Goal: Communication & Community: Participate in discussion

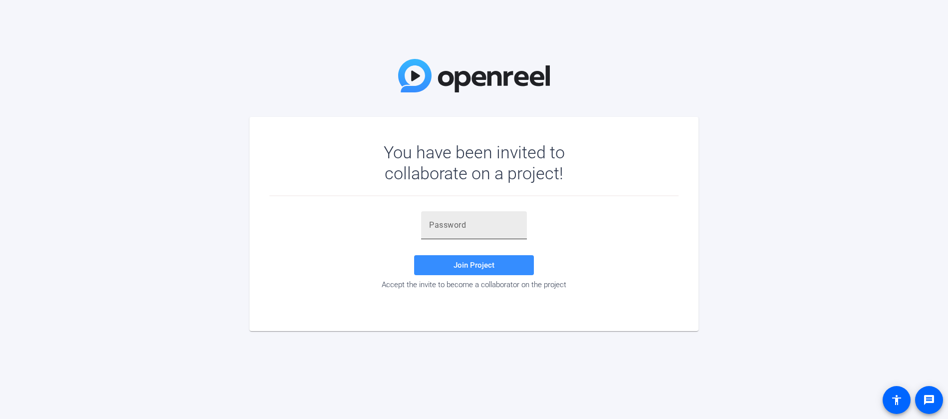
click at [466, 224] on input "text" at bounding box center [474, 225] width 90 height 12
paste input "&c)Gle"
type input "&c)Gle"
click at [482, 262] on span "Join Project" at bounding box center [474, 265] width 41 height 9
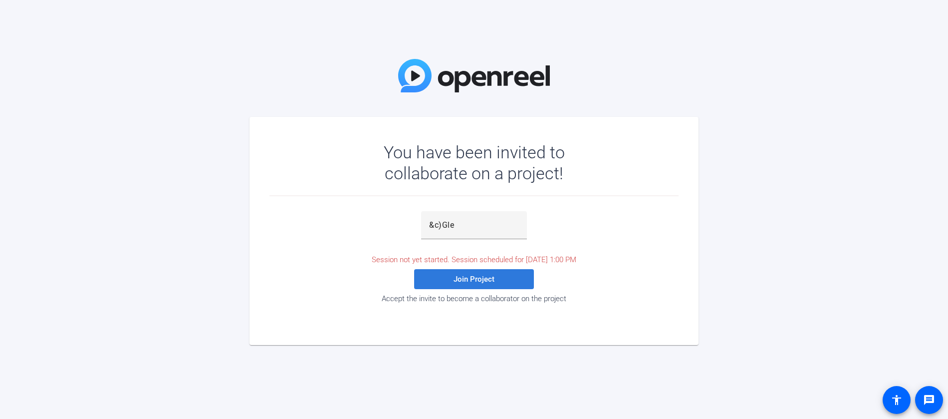
click at [460, 285] on span at bounding box center [474, 279] width 120 height 24
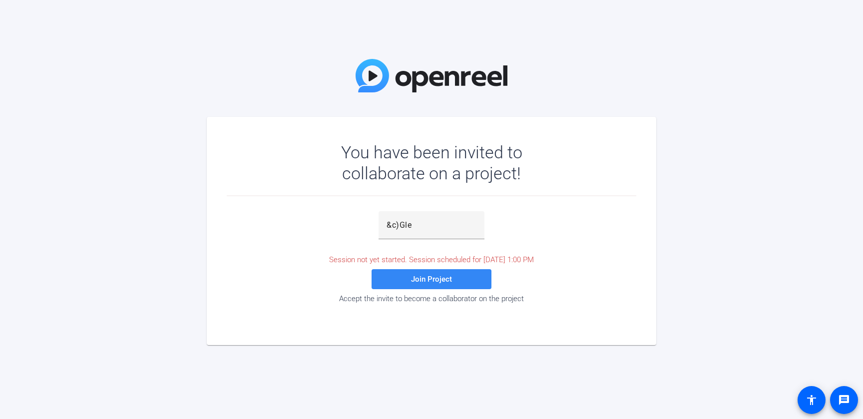
click at [419, 279] on span "Join Project" at bounding box center [431, 279] width 41 height 9
click at [452, 279] on span at bounding box center [431, 279] width 120 height 24
click at [414, 281] on span "Join Project" at bounding box center [431, 279] width 41 height 9
click at [429, 277] on span "Join Project" at bounding box center [431, 279] width 41 height 9
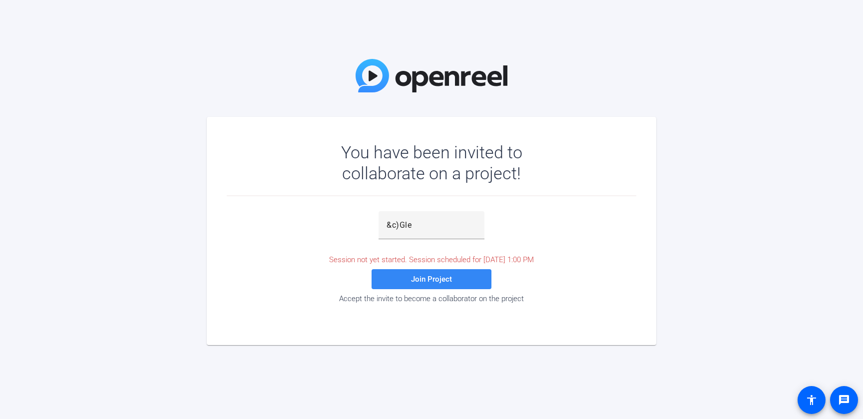
click at [429, 277] on span "Join Project" at bounding box center [431, 279] width 41 height 9
click at [430, 277] on span "Join Project" at bounding box center [431, 279] width 41 height 9
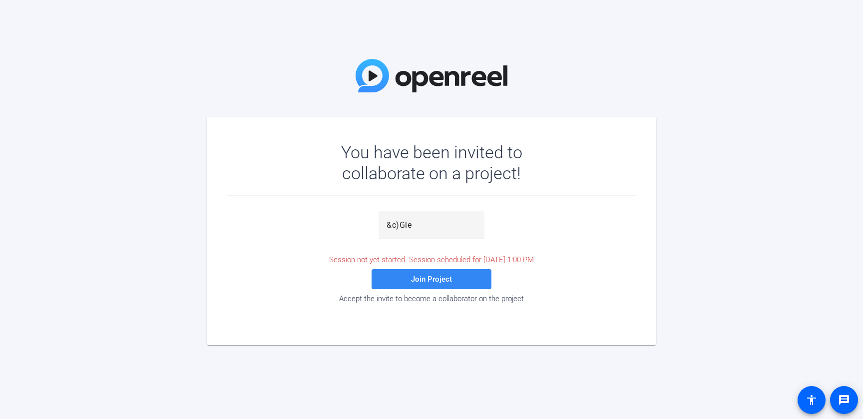
click at [430, 277] on span "Join Project" at bounding box center [431, 279] width 41 height 9
click at [660, 285] on div "You have been invited to collaborate on a project! &c)Gle Session not yet start…" at bounding box center [431, 209] width 863 height 419
click at [420, 279] on span "Join Project" at bounding box center [431, 279] width 41 height 9
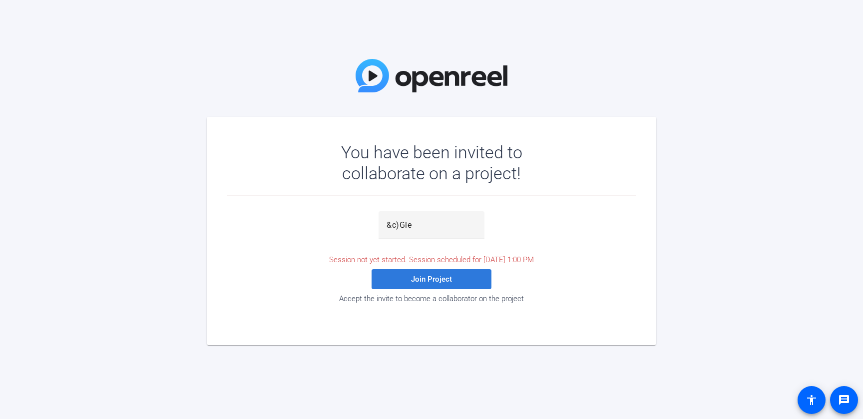
click at [420, 279] on span "Join Project" at bounding box center [431, 279] width 41 height 9
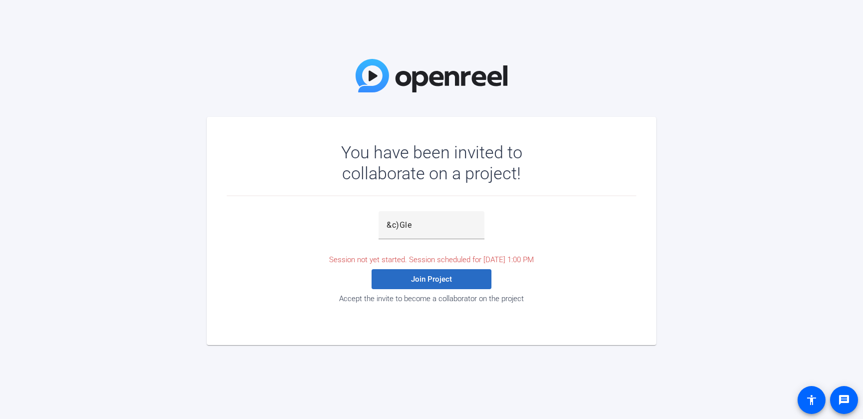
click at [420, 279] on span "Join Project" at bounding box center [431, 279] width 41 height 9
click at [470, 329] on mat-card "You have been invited to collaborate on a project! &c)Gle Session not yet start…" at bounding box center [431, 231] width 449 height 228
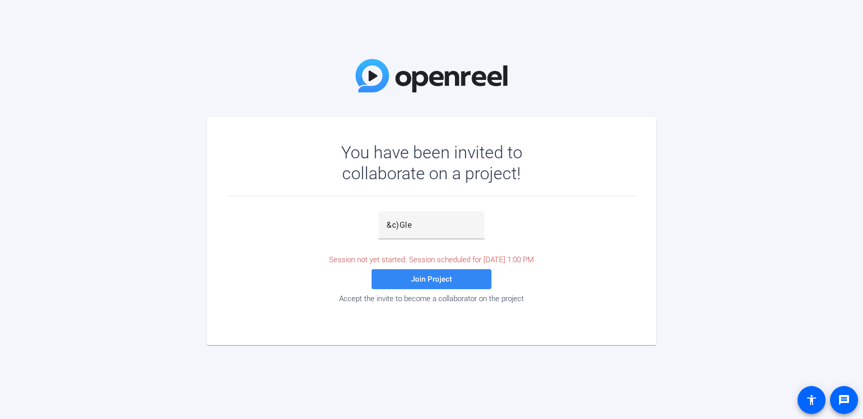
click at [479, 280] on span at bounding box center [431, 279] width 120 height 24
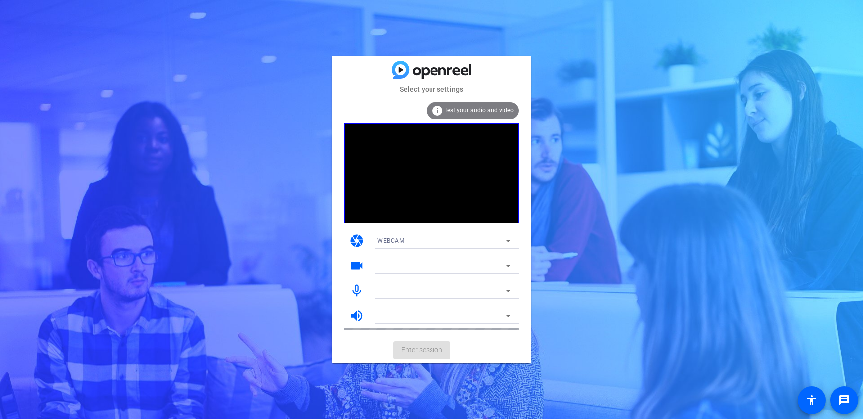
click at [441, 287] on div at bounding box center [441, 291] width 129 height 12
click at [424, 349] on span "Enter session" at bounding box center [421, 349] width 41 height 10
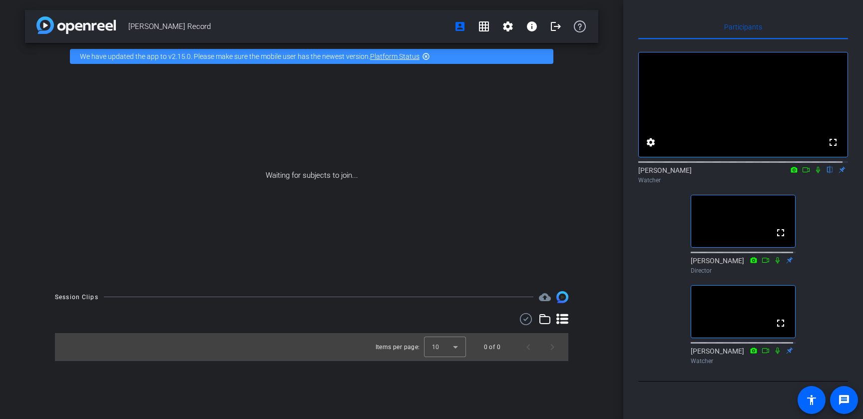
click at [814, 211] on div "fullscreen settings [PERSON_NAME] flip Watcher fullscreen [PERSON_NAME] Directo…" at bounding box center [743, 203] width 210 height 329
click at [802, 173] on icon at bounding box center [806, 169] width 8 height 7
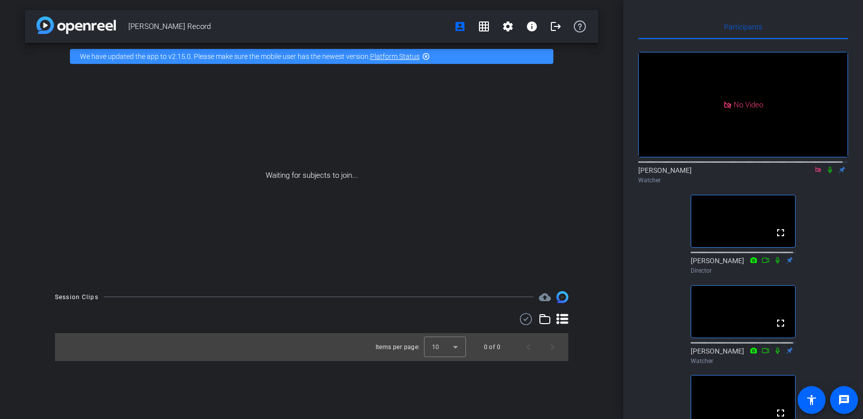
click at [812, 184] on div "[PERSON_NAME] Watcher" at bounding box center [743, 174] width 210 height 19
click at [815, 172] on icon at bounding box center [817, 169] width 5 height 5
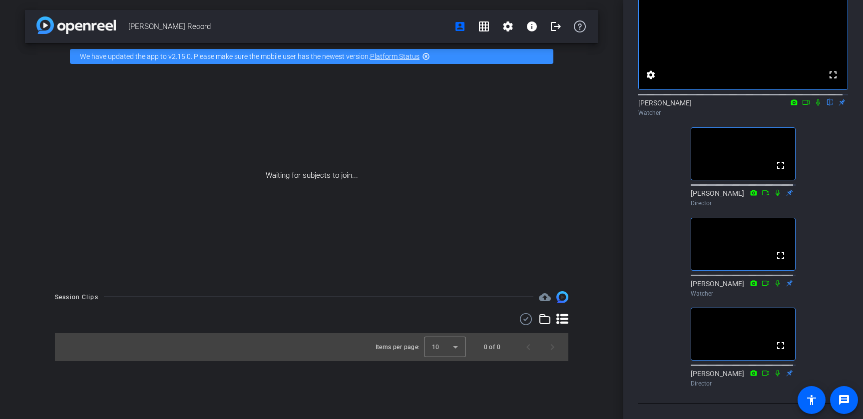
scroll to position [71, 0]
click at [429, 58] on mat-icon "highlight_off" at bounding box center [426, 56] width 8 height 8
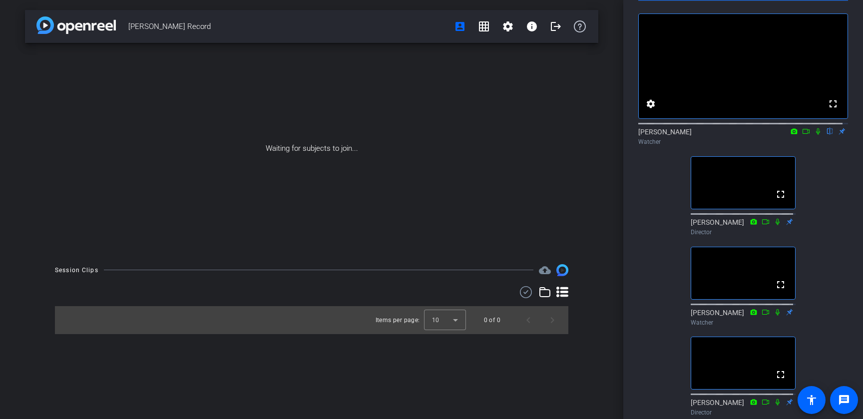
scroll to position [0, 0]
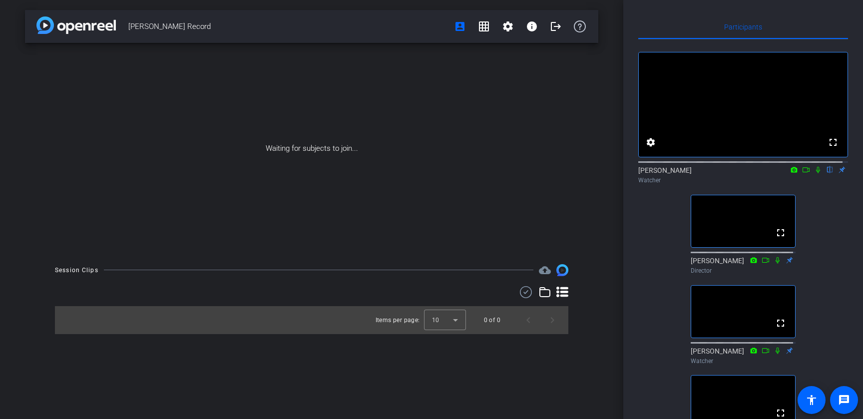
click at [818, 231] on div "fullscreen settings [PERSON_NAME] flip Watcher fullscreen [PERSON_NAME] Directo…" at bounding box center [743, 248] width 210 height 419
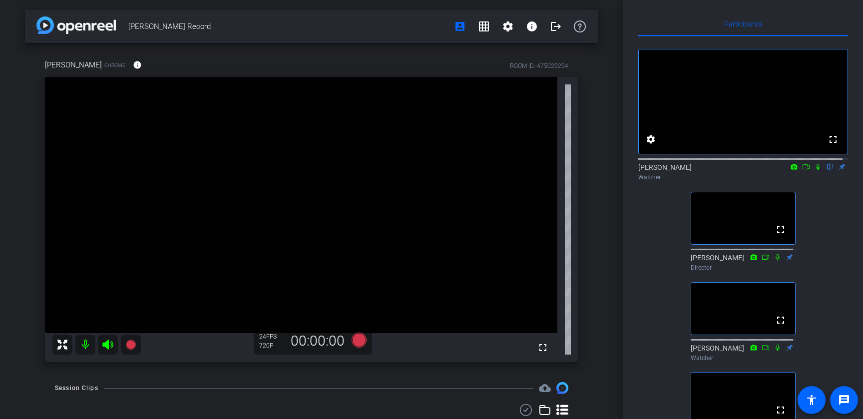
click at [596, 200] on div "[PERSON_NAME] Record account_box grid_on settings info logout [PERSON_NAME] Chr…" at bounding box center [311, 209] width 623 height 419
click at [814, 170] on icon at bounding box center [818, 166] width 8 height 7
click at [849, 242] on div "Participants fullscreen settings [PERSON_NAME] flip Watcher fullscreen [PERSON_…" at bounding box center [743, 209] width 240 height 419
click at [843, 213] on div "Participants fullscreen settings [PERSON_NAME] flip Watcher fullscreen [PERSON_…" at bounding box center [743, 209] width 240 height 419
click at [830, 262] on div "fullscreen settings [PERSON_NAME] flip Watcher fullscreen [PERSON_NAME] Directo…" at bounding box center [743, 245] width 210 height 419
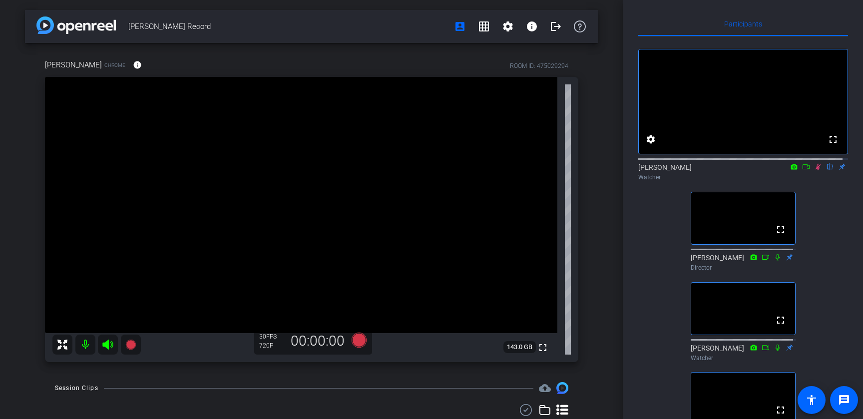
click at [819, 328] on div "fullscreen settings [PERSON_NAME] flip Watcher fullscreen [PERSON_NAME] Directo…" at bounding box center [743, 245] width 210 height 419
click at [831, 290] on div "fullscreen settings [PERSON_NAME] flip Watcher fullscreen [PERSON_NAME] Directo…" at bounding box center [743, 245] width 210 height 419
click at [599, 265] on div "[PERSON_NAME] Record account_box grid_on settings info logout [PERSON_NAME] Chr…" at bounding box center [311, 209] width 623 height 419
click at [9, 280] on div "[PERSON_NAME] Record account_box grid_on settings info logout iPhone 15 Pro Max…" at bounding box center [311, 209] width 623 height 419
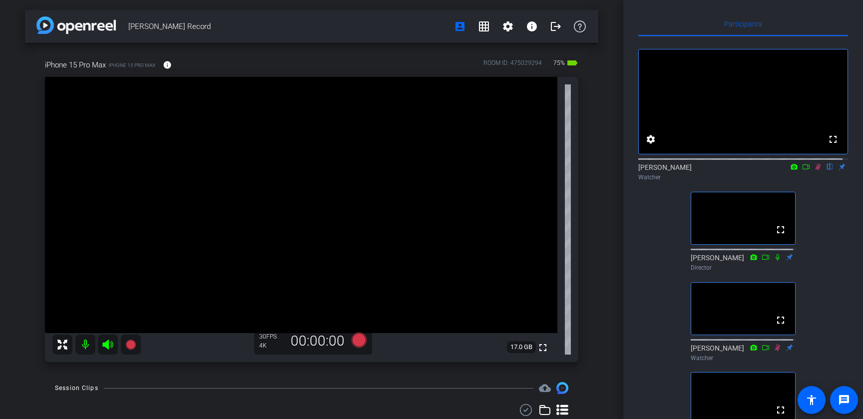
click at [599, 277] on div "[PERSON_NAME] Record account_box grid_on settings info logout iPhone 15 Pro Max…" at bounding box center [311, 209] width 623 height 419
click at [600, 277] on div "[PERSON_NAME] Record account_box grid_on settings info logout iPhone 15 Pro Max…" at bounding box center [311, 209] width 623 height 419
click at [591, 325] on div "iPhone 15 Pro Max iPhone 15 Pro Max info ROOM ID: 475029294 75% battery_std ful…" at bounding box center [311, 207] width 573 height 329
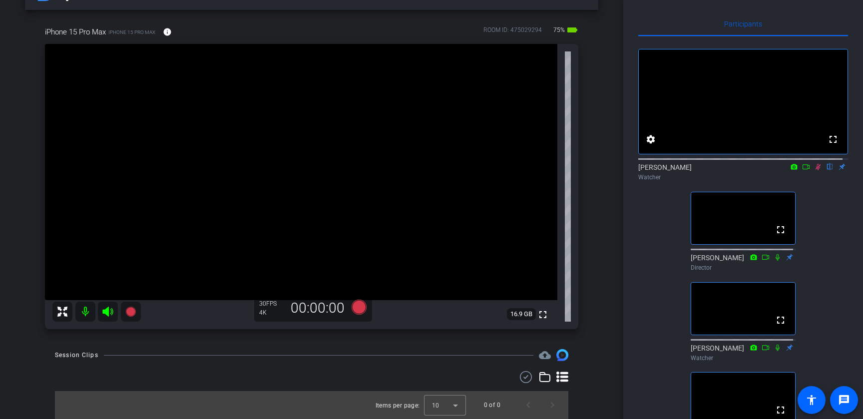
click at [829, 246] on div "fullscreen settings [PERSON_NAME] flip Watcher fullscreen [PERSON_NAME] Directo…" at bounding box center [743, 245] width 210 height 419
click at [827, 240] on div "fullscreen settings [PERSON_NAME] flip Watcher fullscreen [PERSON_NAME] Directo…" at bounding box center [743, 245] width 210 height 419
drag, startPoint x: 825, startPoint y: 225, endPoint x: 821, endPoint y: 208, distance: 17.4
click at [825, 225] on div "fullscreen settings [PERSON_NAME] flip Watcher fullscreen [PERSON_NAME] Directo…" at bounding box center [743, 245] width 210 height 419
click at [835, 257] on div "fullscreen settings [PERSON_NAME] flip Watcher fullscreen [PERSON_NAME] Directo…" at bounding box center [743, 245] width 210 height 419
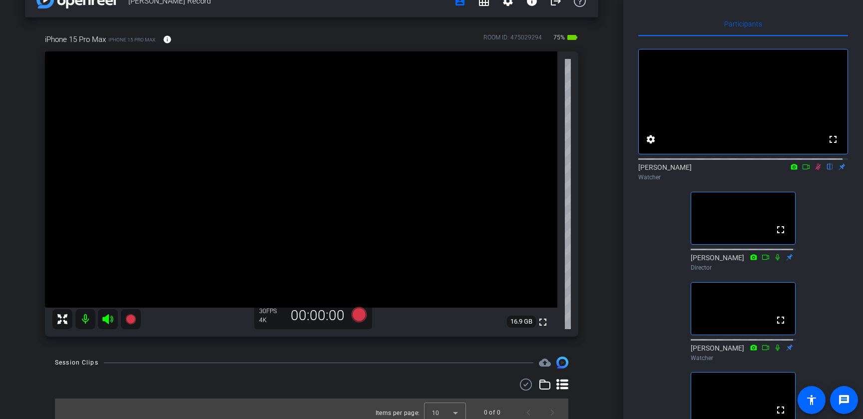
scroll to position [19, 0]
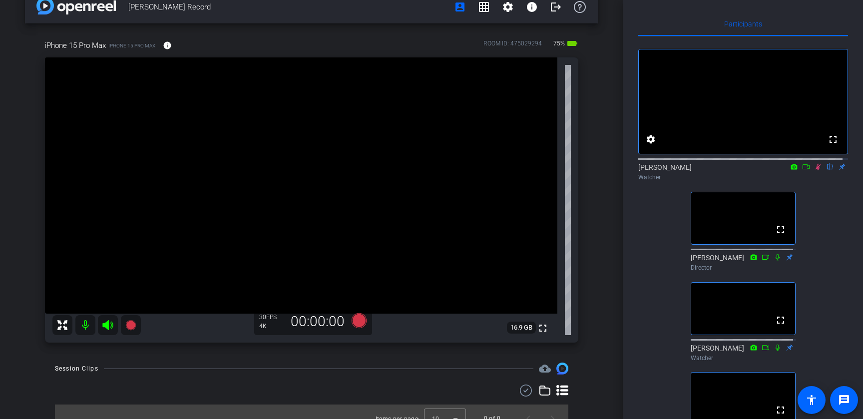
click at [832, 277] on div "fullscreen settings [PERSON_NAME] flip Watcher fullscreen [PERSON_NAME] Directo…" at bounding box center [743, 245] width 210 height 419
click at [835, 280] on div "fullscreen settings [PERSON_NAME] flip Watcher fullscreen [PERSON_NAME] Directo…" at bounding box center [743, 245] width 210 height 419
click at [829, 254] on div "fullscreen settings [PERSON_NAME] flip Watcher fullscreen [PERSON_NAME] Directo…" at bounding box center [743, 245] width 210 height 419
click at [802, 170] on icon at bounding box center [806, 166] width 8 height 7
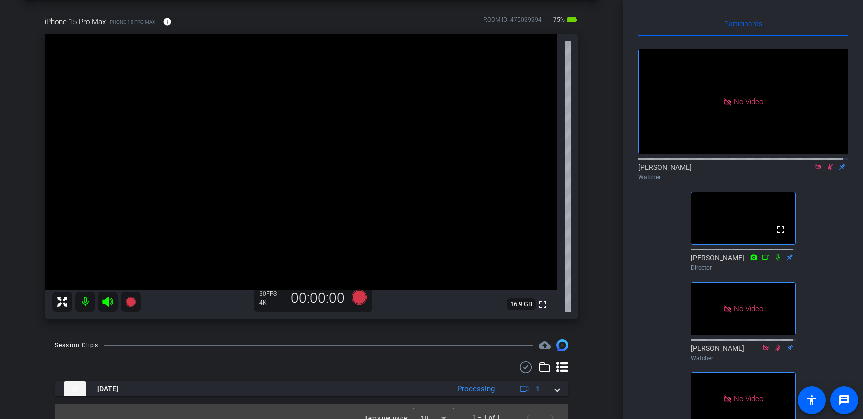
scroll to position [36, 0]
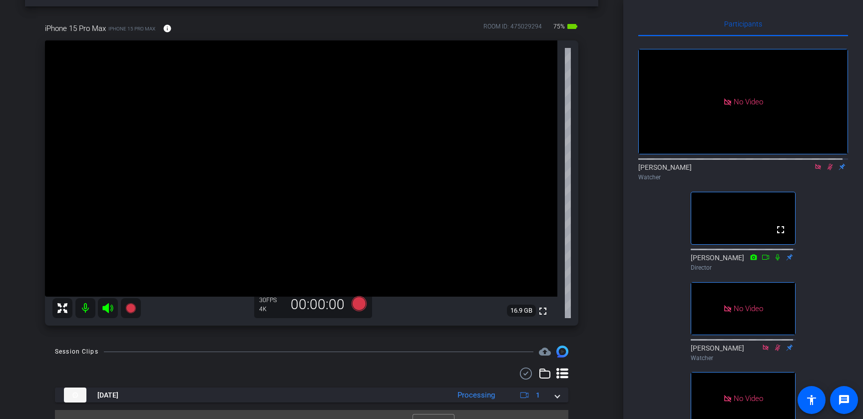
click at [639, 287] on div "No Video [PERSON_NAME] Watcher fullscreen [PERSON_NAME] Director No Video [PERS…" at bounding box center [743, 245] width 210 height 419
click at [643, 290] on div "No Video [PERSON_NAME] Watcher fullscreen [PERSON_NAME] Director No Video [PERS…" at bounding box center [743, 245] width 210 height 419
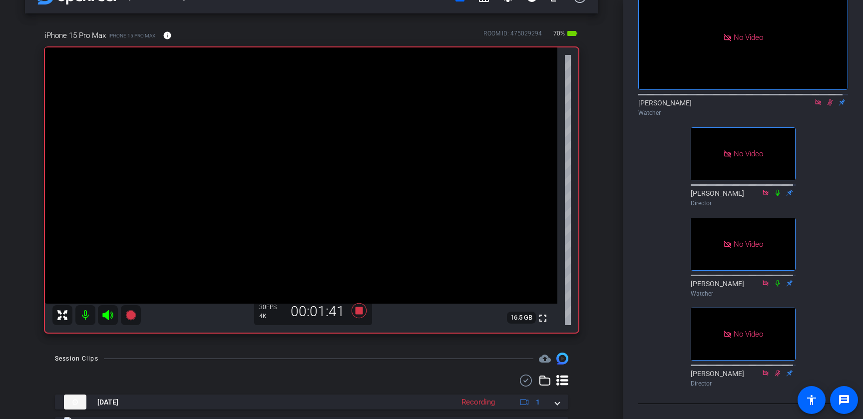
scroll to position [0, 0]
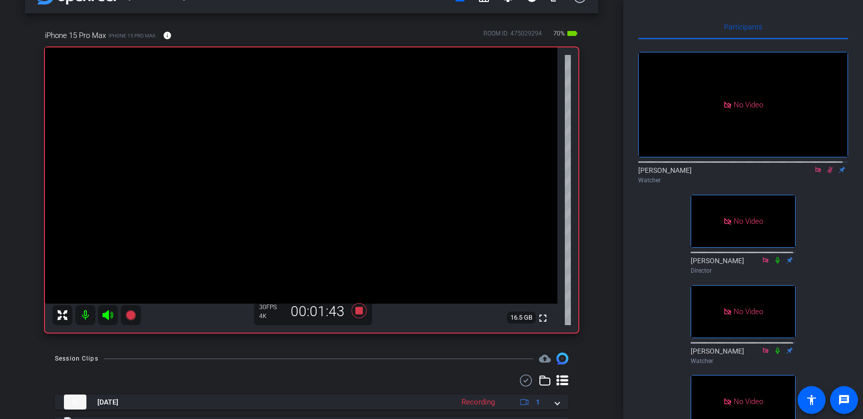
click at [598, 257] on div "[PERSON_NAME] Record account_box grid_on settings info logout iPhone 15 Pro Max…" at bounding box center [311, 180] width 623 height 419
click at [594, 290] on div "[PERSON_NAME] Record account_box grid_on settings info logout iPhone 15 Pro Max…" at bounding box center [311, 180] width 623 height 419
click at [595, 234] on div "[PERSON_NAME] Record account_box grid_on settings info logout iPhone 15 Pro Max…" at bounding box center [311, 180] width 623 height 419
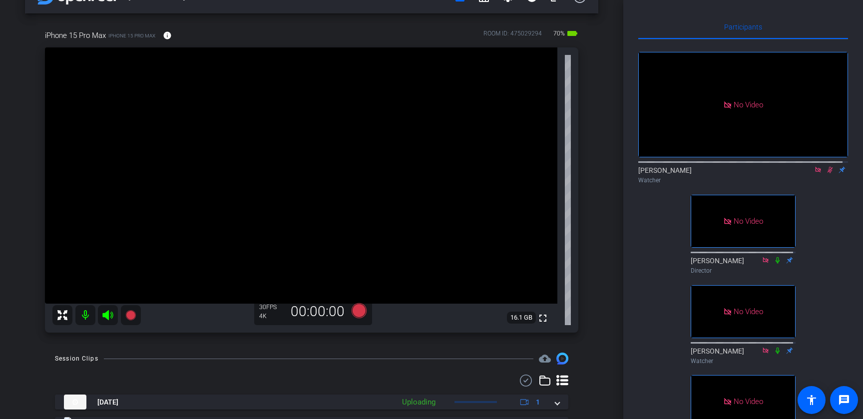
click at [827, 173] on icon at bounding box center [829, 170] width 5 height 6
click at [826, 173] on icon at bounding box center [830, 169] width 8 height 7
click at [835, 343] on div "No Video [PERSON_NAME] Watcher fullscreen [PERSON_NAME] Director No Video [PERS…" at bounding box center [743, 248] width 210 height 419
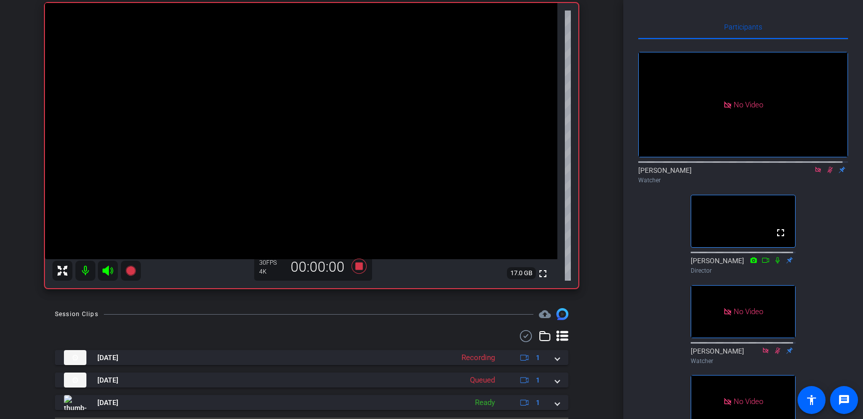
scroll to position [33, 0]
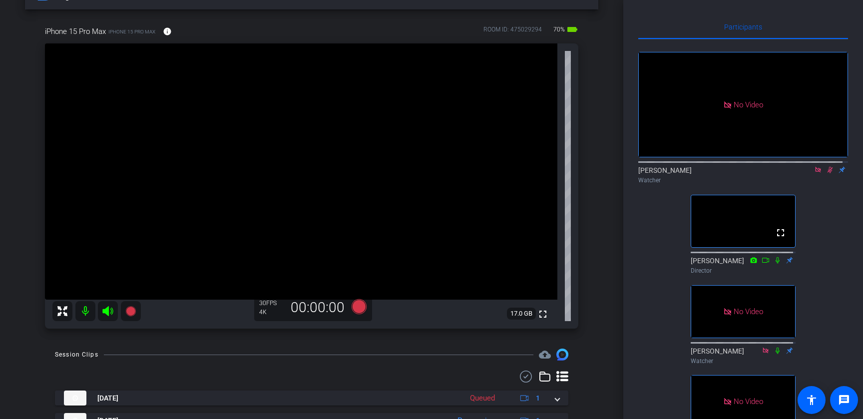
click at [599, 270] on div "[PERSON_NAME] Record account_box grid_on settings info logout iPhone 15 Pro Max…" at bounding box center [311, 176] width 623 height 419
click at [592, 247] on div "iPhone 15 Pro Max iPhone 15 Pro Max info ROOM ID: 475029294 70% battery_std ful…" at bounding box center [311, 173] width 573 height 329
click at [826, 173] on icon at bounding box center [830, 169] width 8 height 7
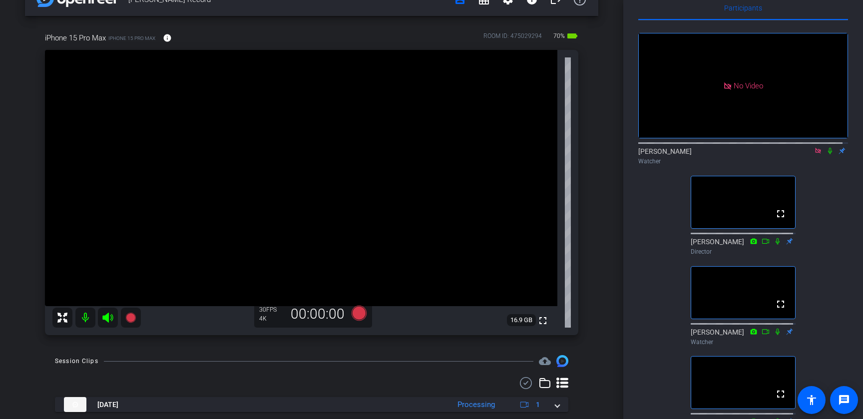
scroll to position [7, 0]
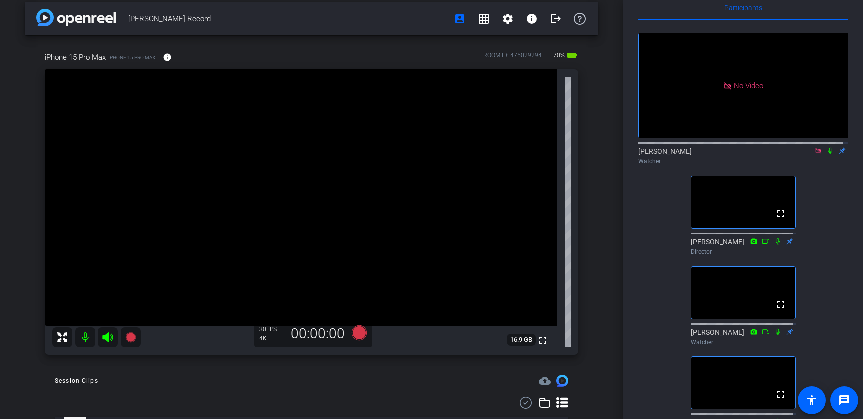
click at [832, 263] on div "No Video [PERSON_NAME] Watcher fullscreen [PERSON_NAME] Director fullscreen [PE…" at bounding box center [743, 229] width 210 height 419
click at [814, 154] on icon at bounding box center [818, 150] width 8 height 7
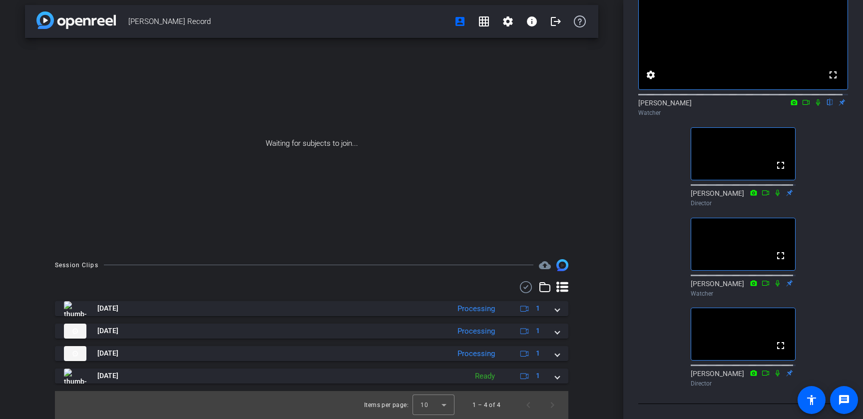
scroll to position [0, 0]
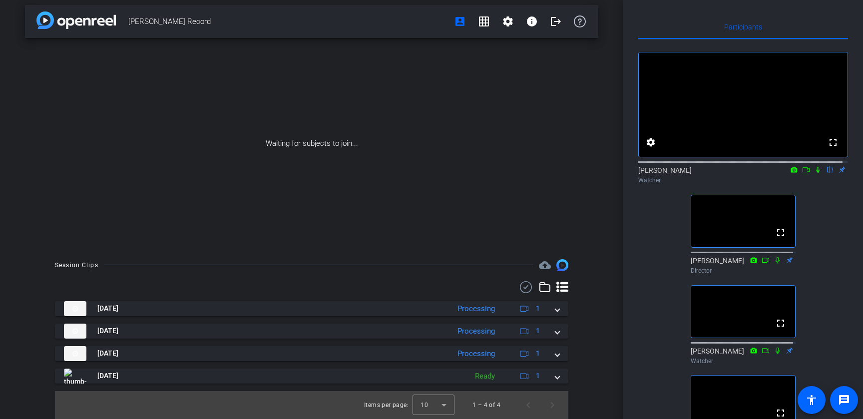
click at [820, 254] on div "fullscreen settings [PERSON_NAME] flip Watcher fullscreen [PERSON_NAME] Directo…" at bounding box center [743, 248] width 210 height 419
